Goal: Task Accomplishment & Management: Complete application form

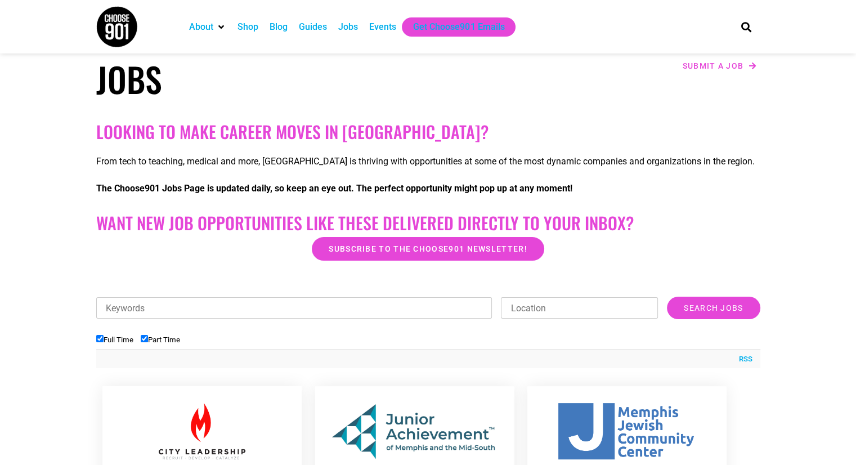
scroll to position [394, 0]
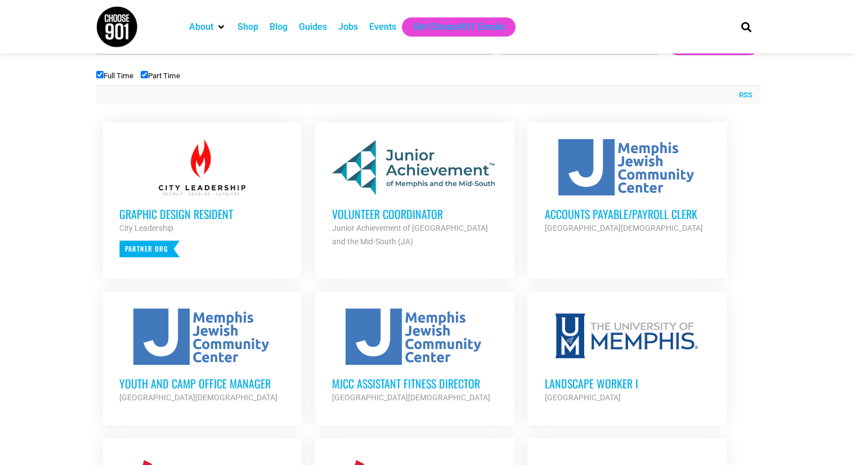
click at [644, 177] on div at bounding box center [626, 167] width 165 height 56
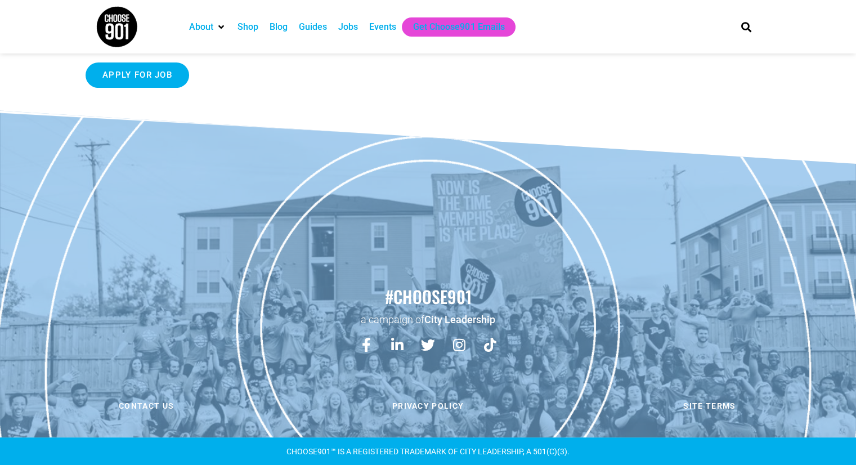
scroll to position [88, 0]
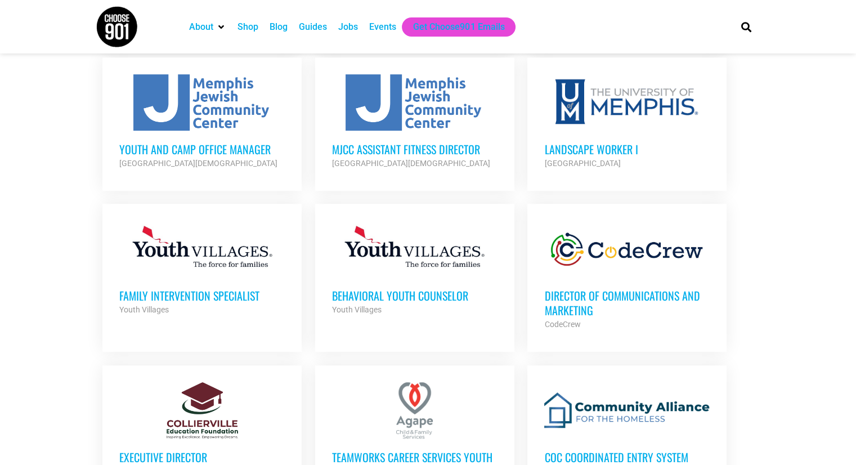
scroll to position [619, 0]
